Goal: Task Accomplishment & Management: Use online tool/utility

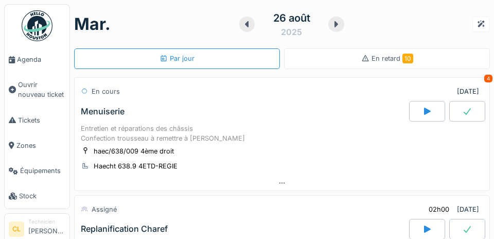
click at [34, 60] on span "Agenda" at bounding box center [41, 60] width 48 height 10
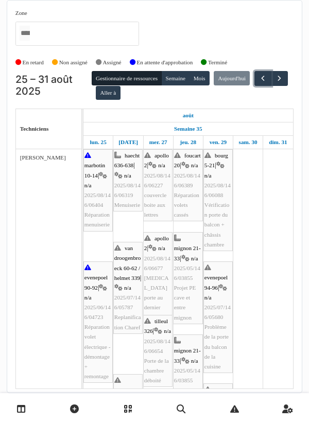
click at [258, 83] on span "button" at bounding box center [262, 78] width 9 height 9
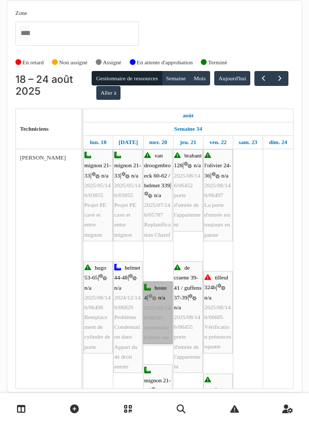
click at [160, 282] on link "hoste 4 | n/a 2025/08/146/06549 sécurisation porte rue" at bounding box center [157, 313] width 29 height 62
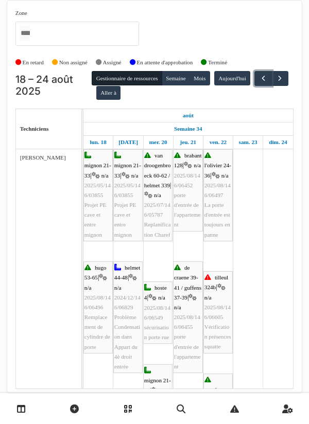
click at [254, 86] on button "button" at bounding box center [262, 78] width 17 height 15
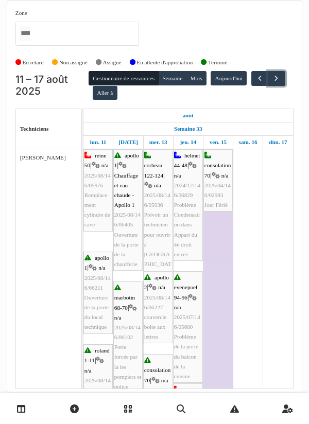
click at [272, 83] on span "button" at bounding box center [276, 78] width 9 height 9
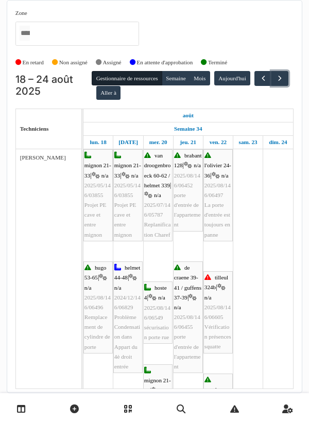
click at [275, 83] on span "button" at bounding box center [279, 78] width 9 height 9
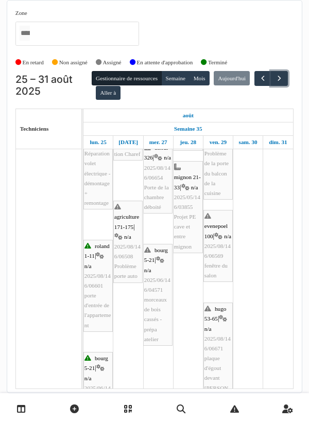
scroll to position [191, 0]
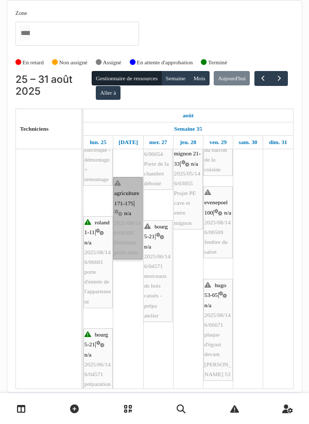
click at [124, 187] on link "agriculture 171-175 | n/a 2025/08/146/06508 Problème porte auto" at bounding box center [127, 218] width 29 height 82
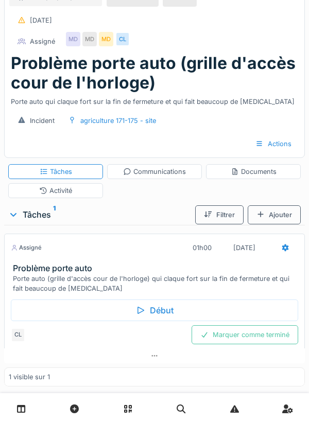
scroll to position [33, 0]
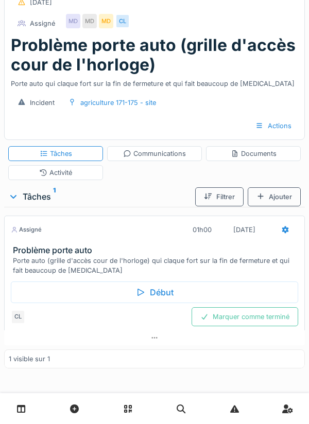
click at [150, 289] on div "Début" at bounding box center [154, 293] width 287 height 22
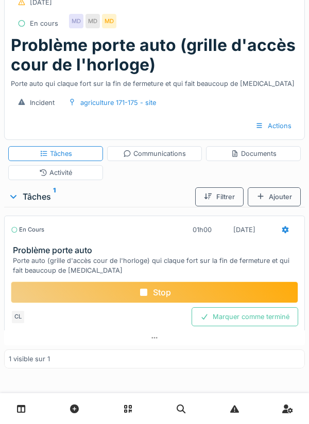
click at [255, 154] on div "Documents" at bounding box center [254, 154] width 46 height 10
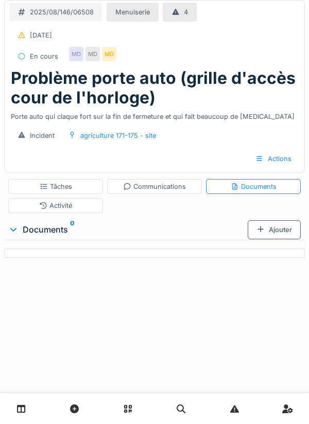
scroll to position [0, 0]
click at [273, 230] on div "Ajouter" at bounding box center [274, 229] width 53 height 19
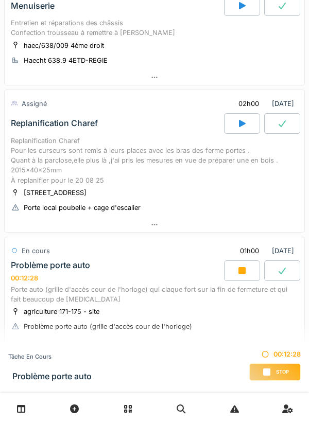
scroll to position [156, 0]
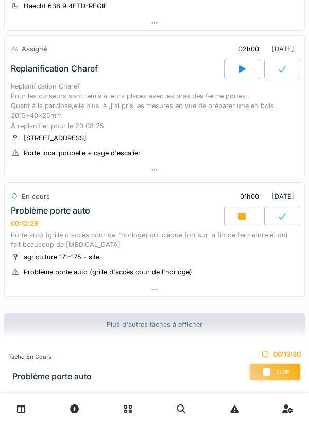
click at [159, 289] on div at bounding box center [155, 289] width 300 height 15
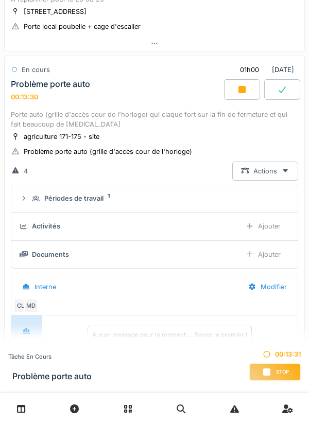
scroll to position [297, 0]
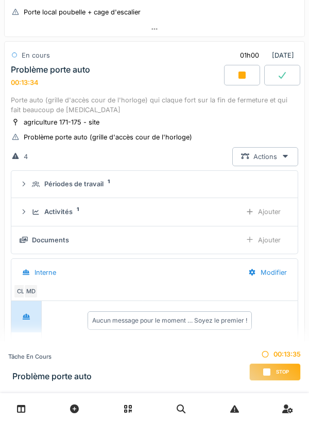
click at [269, 238] on div "Ajouter" at bounding box center [263, 240] width 53 height 19
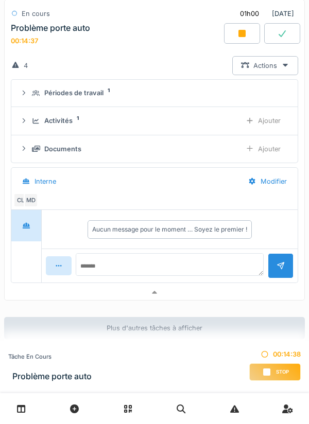
scroll to position [392, 0]
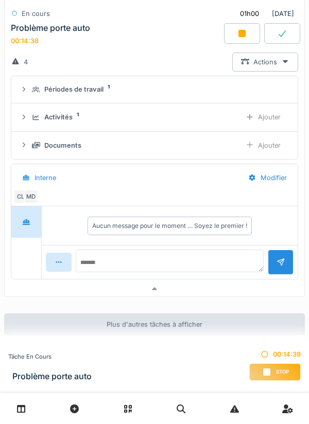
click at [68, 144] on div "Documents" at bounding box center [62, 146] width 37 height 10
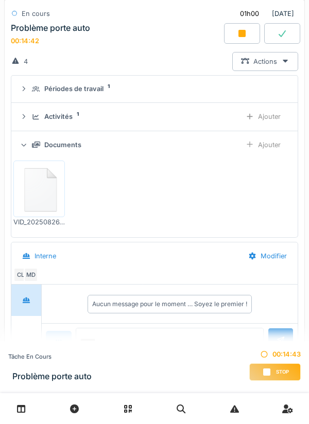
click at [41, 188] on img at bounding box center [39, 188] width 46 height 51
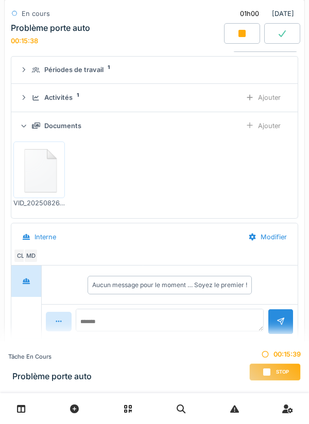
scroll to position [430, 0]
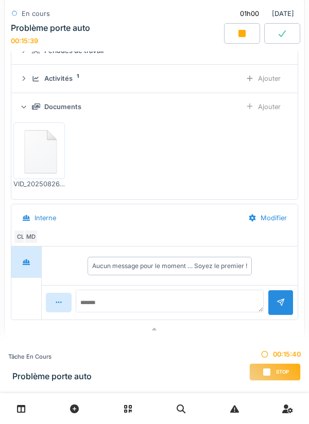
click at [39, 160] on img at bounding box center [39, 150] width 46 height 51
click at [42, 152] on img at bounding box center [39, 150] width 46 height 51
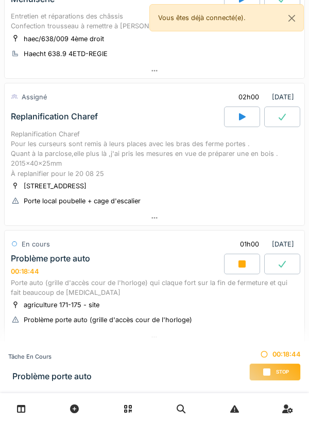
scroll to position [156, 0]
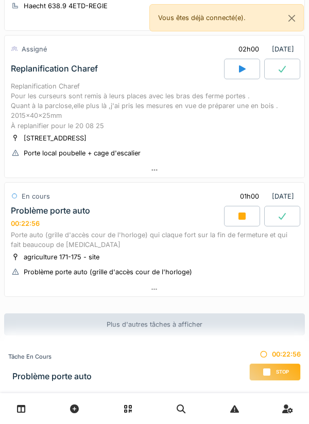
click at [154, 170] on icon at bounding box center [154, 170] width 6 height 2
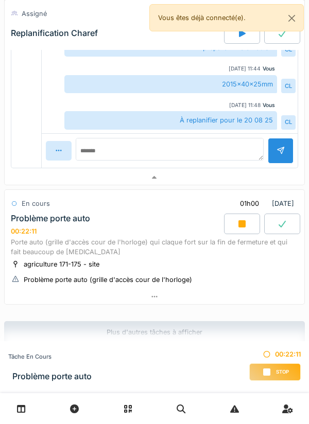
scroll to position [612, 0]
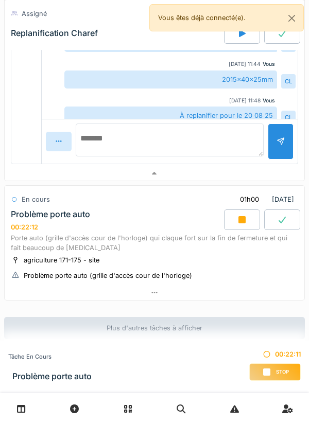
click at [114, 144] on textarea at bounding box center [170, 140] width 188 height 33
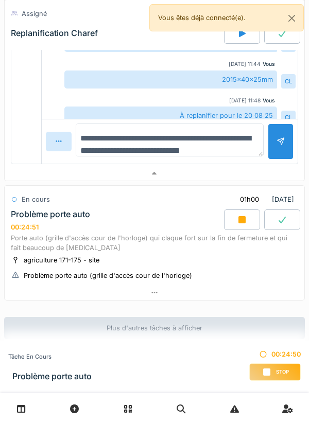
type textarea "**********"
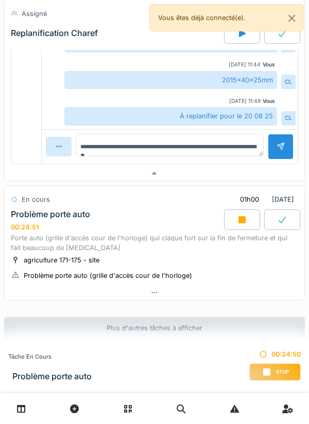
click at [277, 142] on div at bounding box center [280, 147] width 8 height 10
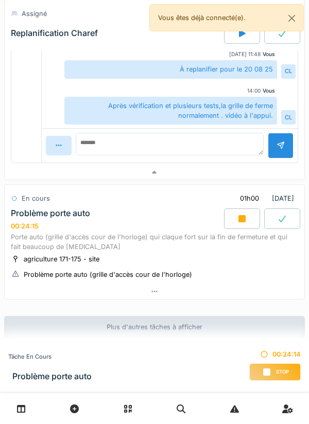
scroll to position [616, 0]
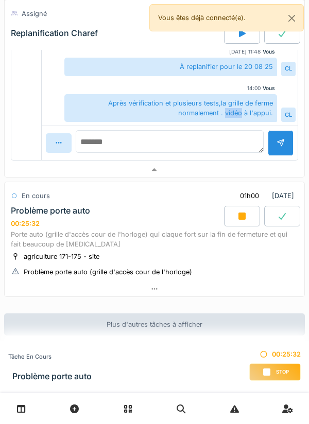
click at [120, 142] on textarea at bounding box center [170, 141] width 188 height 23
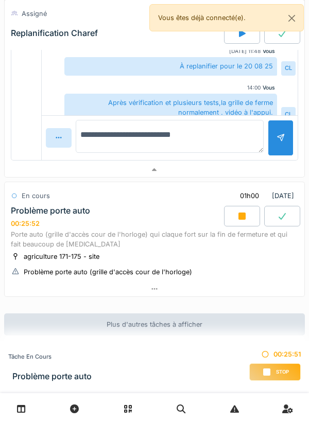
type textarea "**********"
click at [275, 136] on div at bounding box center [281, 138] width 26 height 36
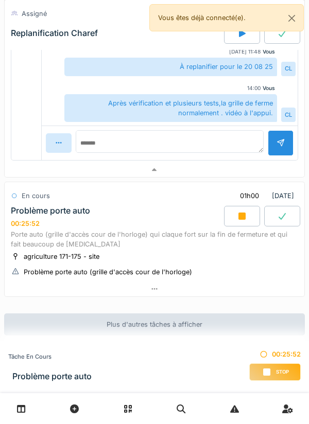
scroll to position [95, 0]
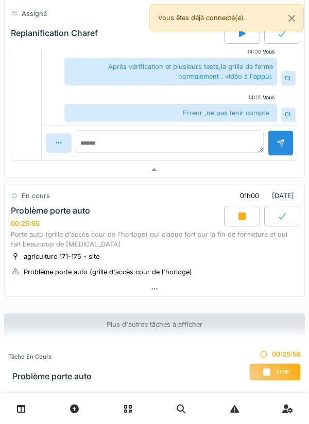
click at [159, 290] on div at bounding box center [155, 289] width 300 height 15
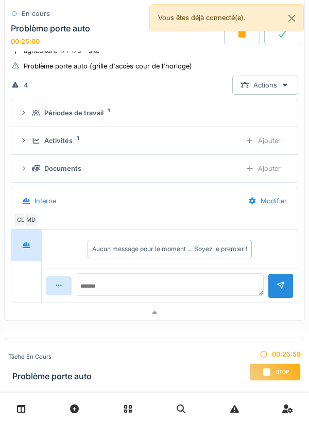
scroll to position [851, 0]
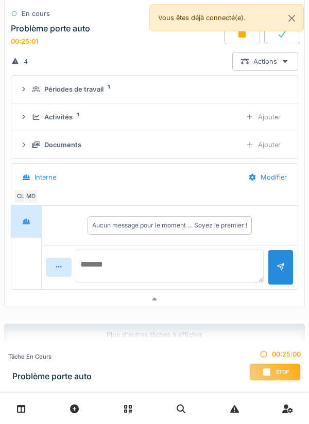
click at [117, 264] on textarea at bounding box center [170, 266] width 188 height 33
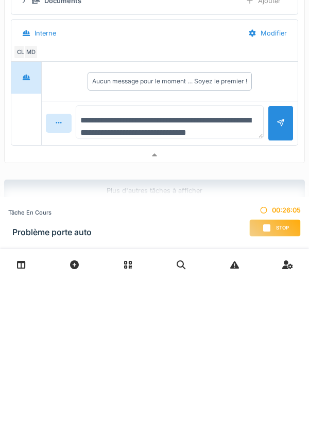
type textarea "**********"
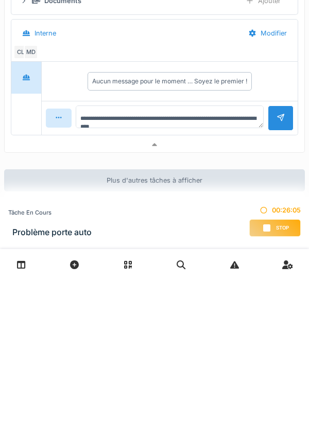
click at [276, 267] on div at bounding box center [280, 262] width 8 height 10
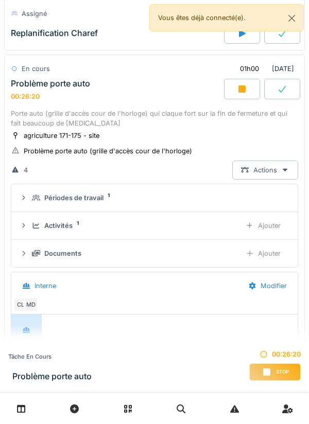
scroll to position [743, 0]
click at [268, 226] on div "Ajouter" at bounding box center [263, 225] width 53 height 19
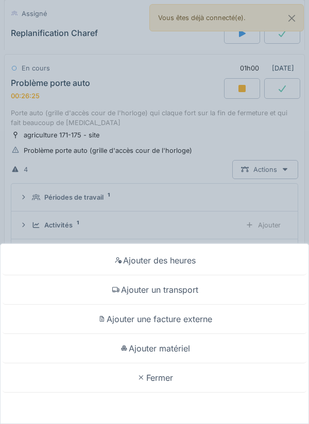
click at [186, 289] on div "Ajouter un transport" at bounding box center [155, 289] width 304 height 29
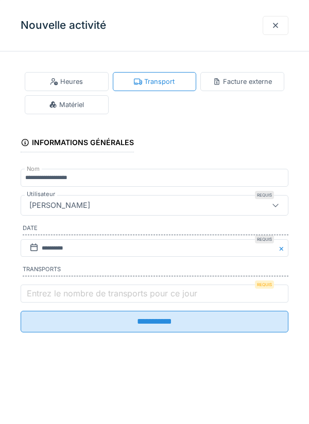
click at [53, 292] on label "Entrez le nombre de transports pour ce jour" at bounding box center [112, 293] width 175 height 12
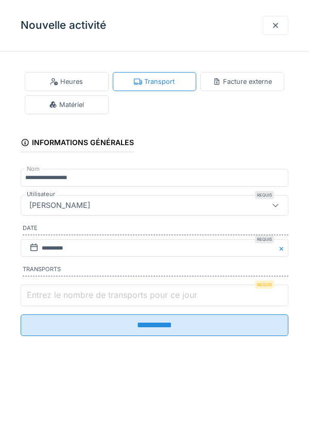
click at [53, 292] on input "Entrez le nombre de transports pour ce jour" at bounding box center [155, 296] width 268 height 22
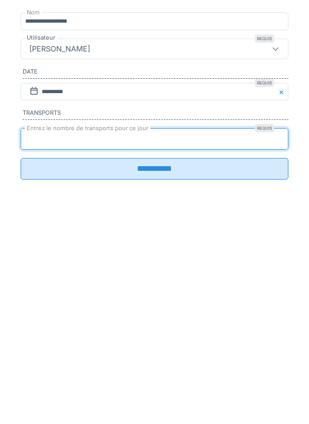
type input "*"
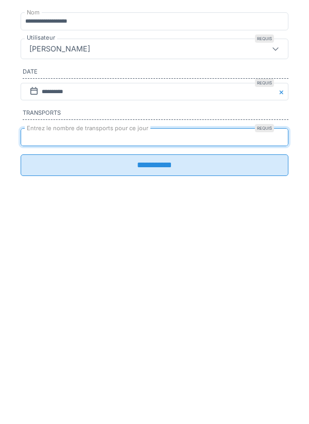
click at [157, 329] on input "**********" at bounding box center [155, 322] width 268 height 22
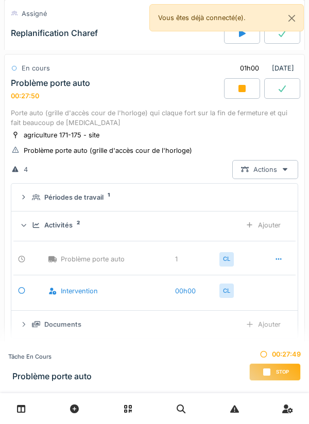
click at [75, 227] on div "Activités 2" at bounding box center [132, 225] width 201 height 10
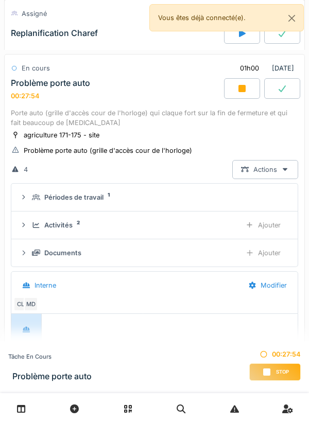
click at [63, 221] on div "Activités" at bounding box center [58, 225] width 28 height 10
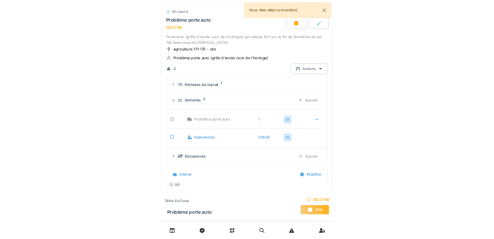
scroll to position [793, 0]
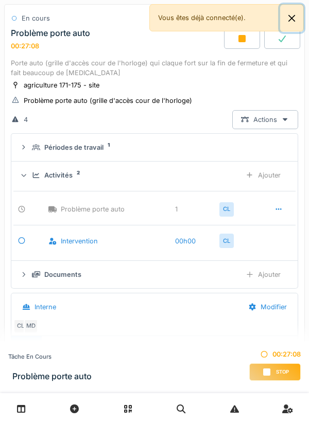
click at [298, 20] on button "Close" at bounding box center [291, 18] width 23 height 27
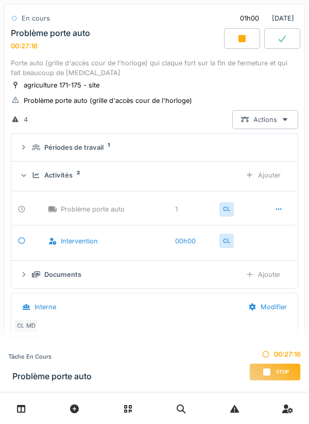
click at [76, 275] on div "Documents" at bounding box center [62, 275] width 37 height 10
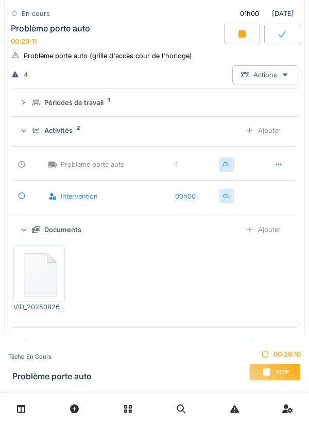
scroll to position [836, 0]
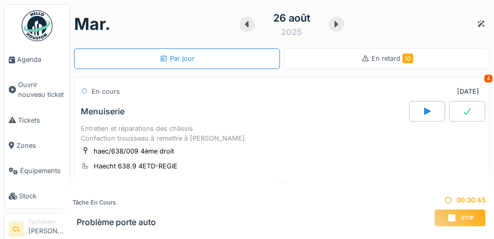
click at [30, 63] on span "Agenda" at bounding box center [41, 60] width 48 height 10
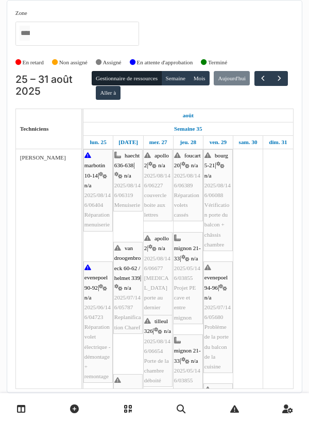
scroll to position [33, 0]
click at [271, 71] on button "button" at bounding box center [279, 78] width 17 height 15
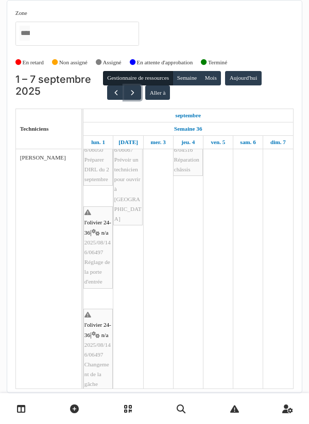
scroll to position [36, 0]
click at [113, 85] on button "button" at bounding box center [115, 92] width 17 height 15
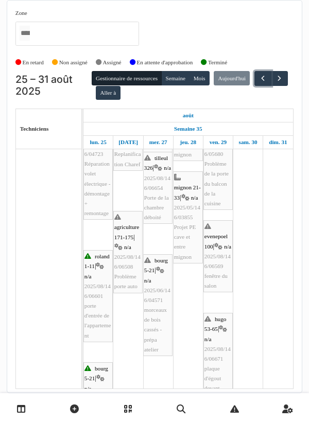
scroll to position [163, 0]
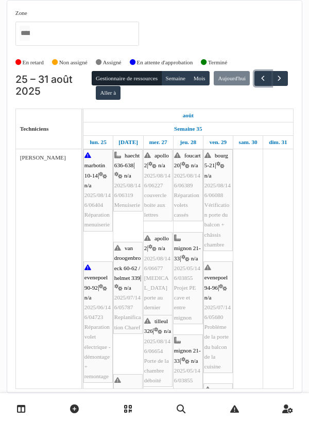
click at [258, 74] on span "button" at bounding box center [262, 78] width 9 height 9
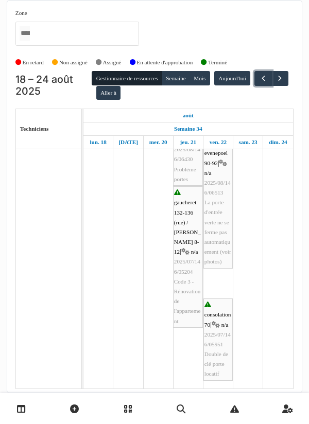
click at [259, 74] on span "button" at bounding box center [263, 78] width 9 height 9
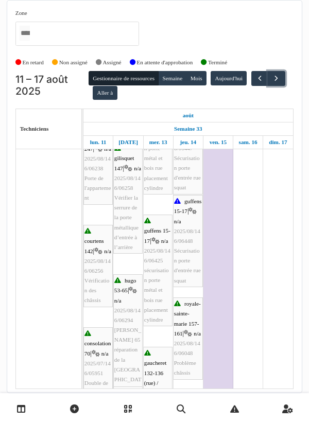
click at [272, 74] on span "button" at bounding box center [276, 78] width 9 height 9
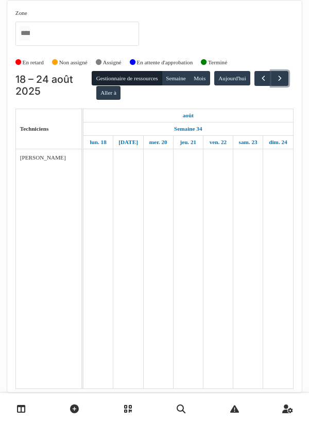
click at [275, 74] on span "button" at bounding box center [279, 78] width 9 height 9
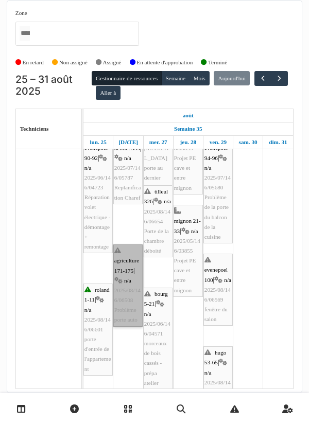
click at [124, 252] on link "agriculture 171-175 | n/a 2025/08/146/06508 Problème porte auto" at bounding box center [127, 286] width 29 height 82
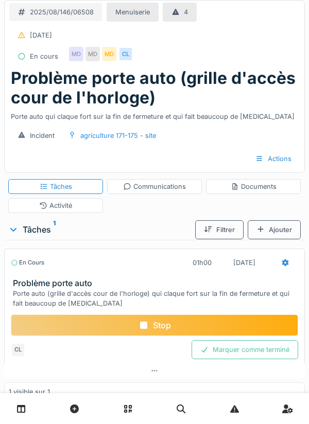
click at [159, 321] on div "Stop" at bounding box center [154, 326] width 287 height 22
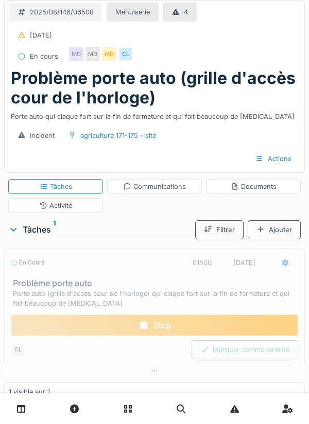
click at [148, 325] on icon at bounding box center [143, 325] width 10 height 8
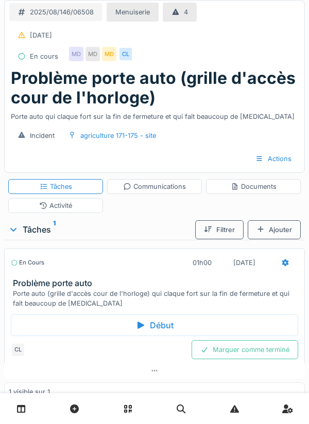
click at [68, 202] on div "Activité" at bounding box center [55, 206] width 33 height 10
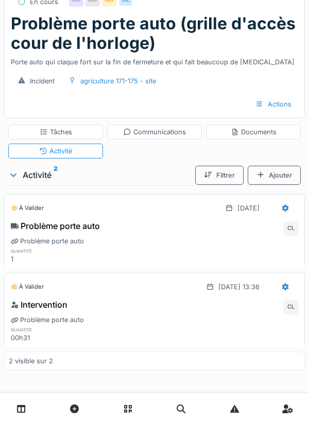
scroll to position [57, 0]
